Goal: Task Accomplishment & Management: Manage account settings

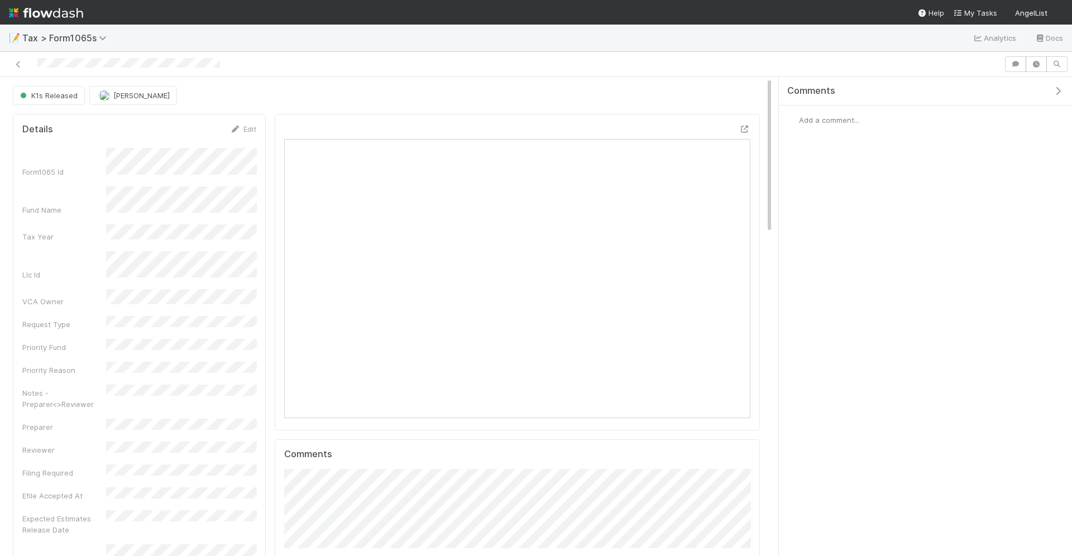
scroll to position [227, 234]
